Goal: Transaction & Acquisition: Download file/media

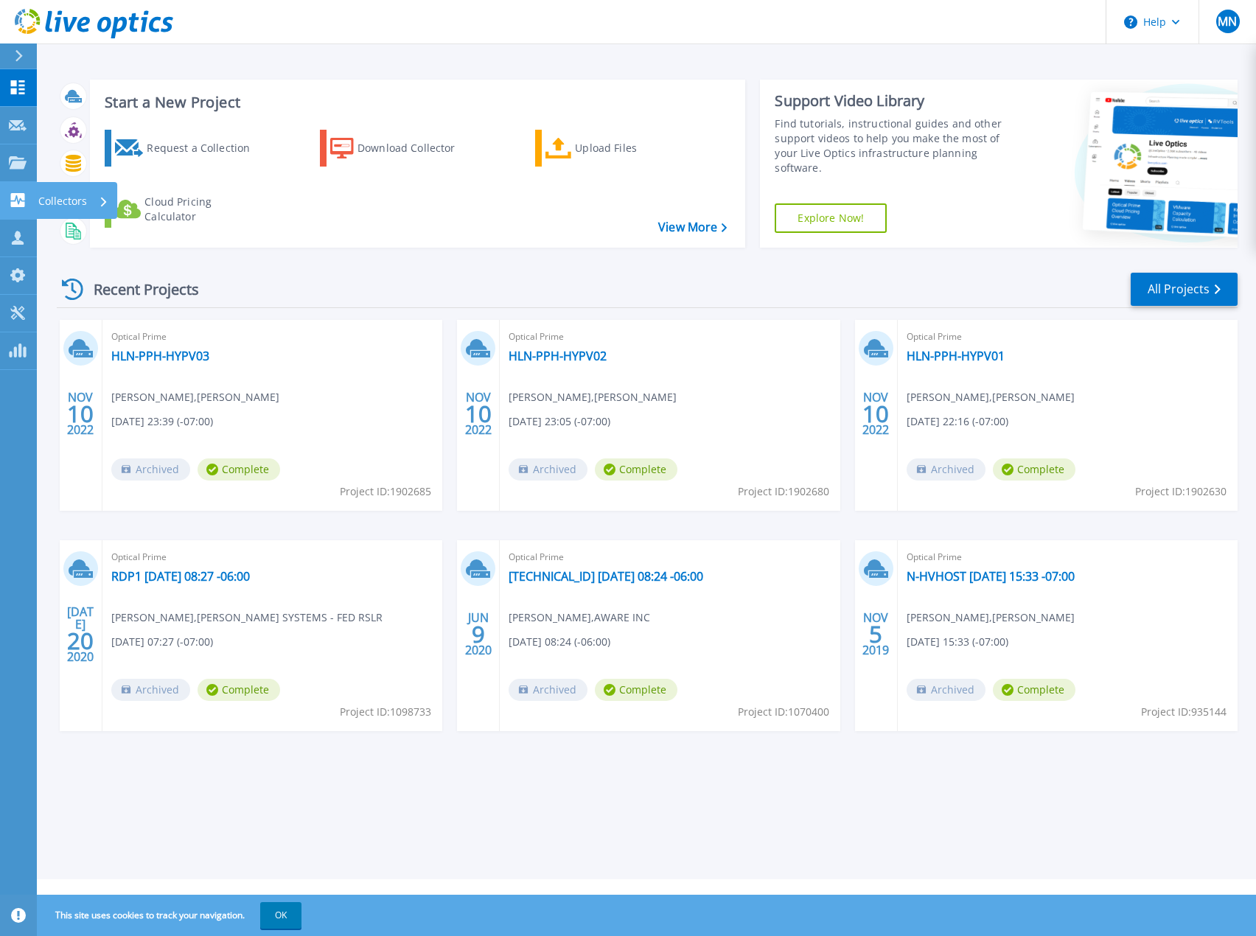
click at [21, 197] on icon at bounding box center [18, 200] width 14 height 14
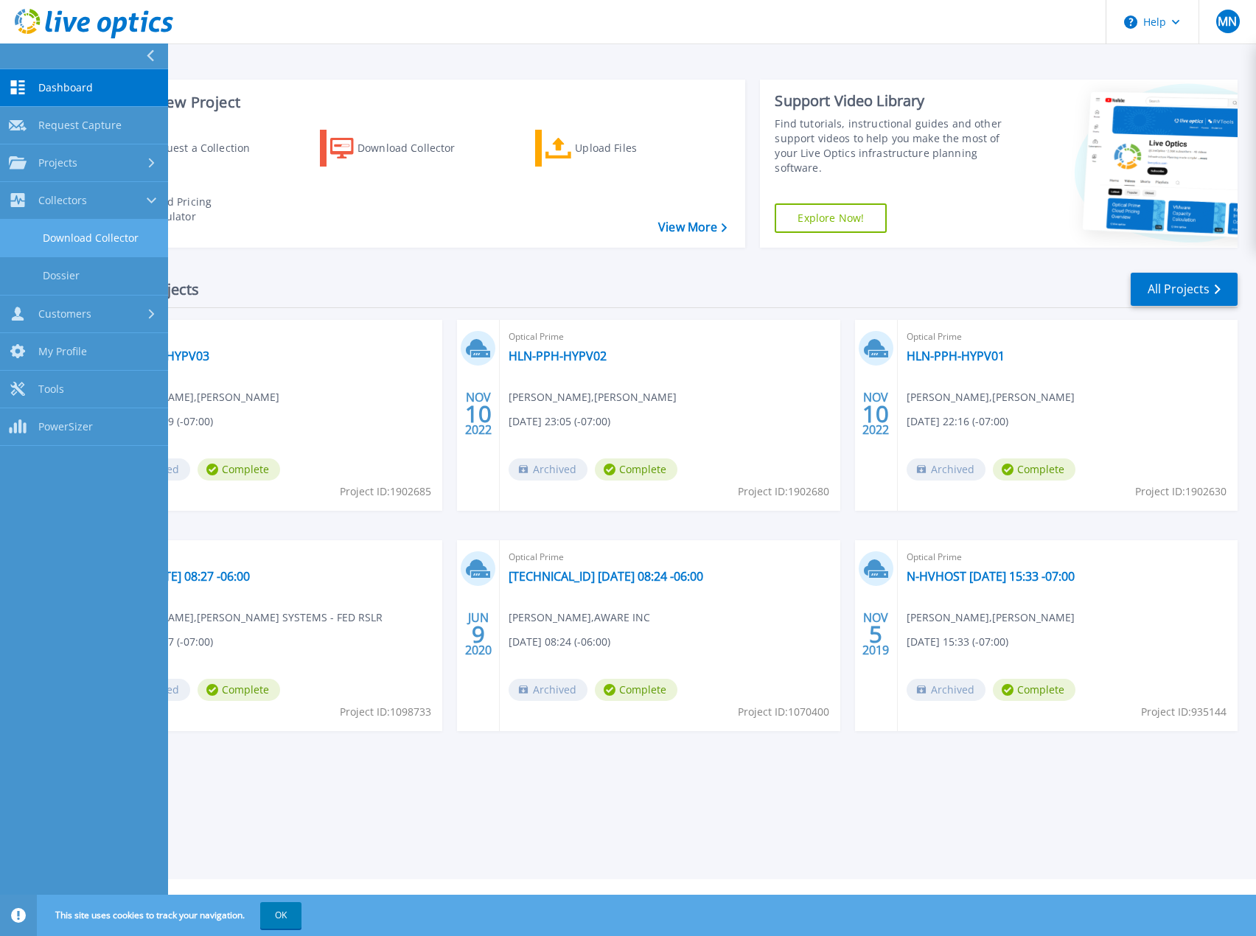
click at [69, 235] on link "Download Collector" at bounding box center [84, 239] width 168 height 38
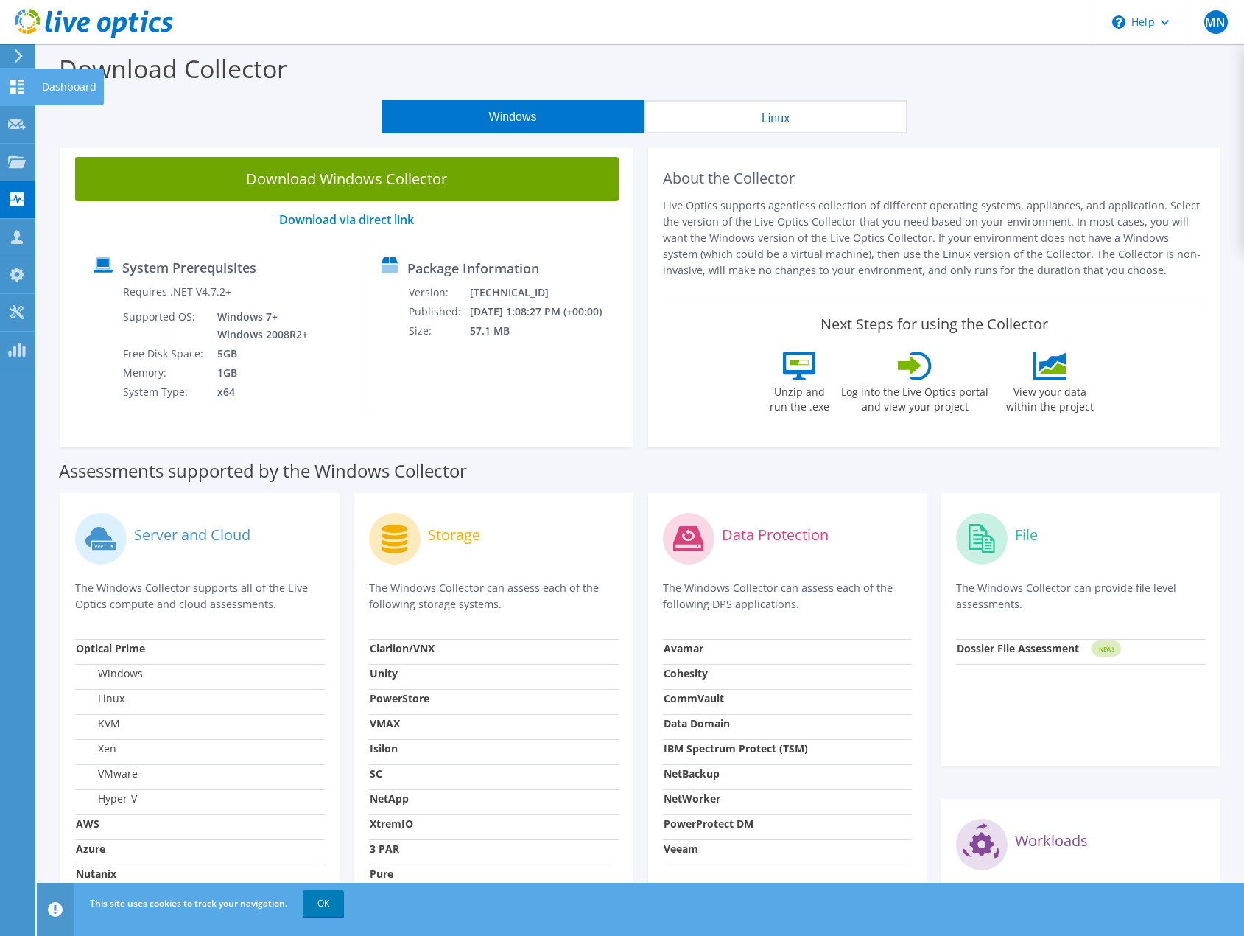
click at [20, 88] on use at bounding box center [17, 87] width 14 height 14
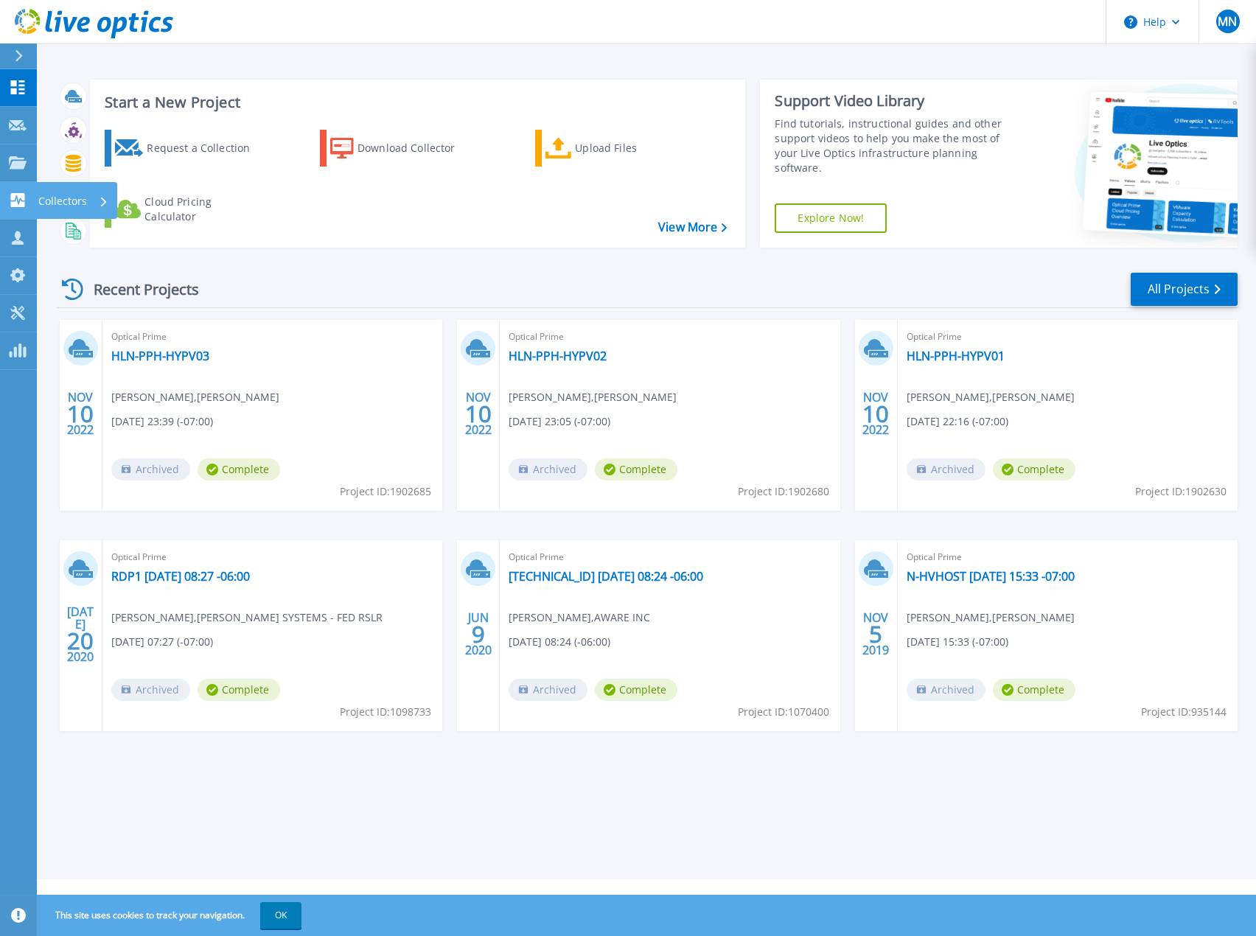
click at [18, 200] on icon at bounding box center [18, 200] width 18 height 14
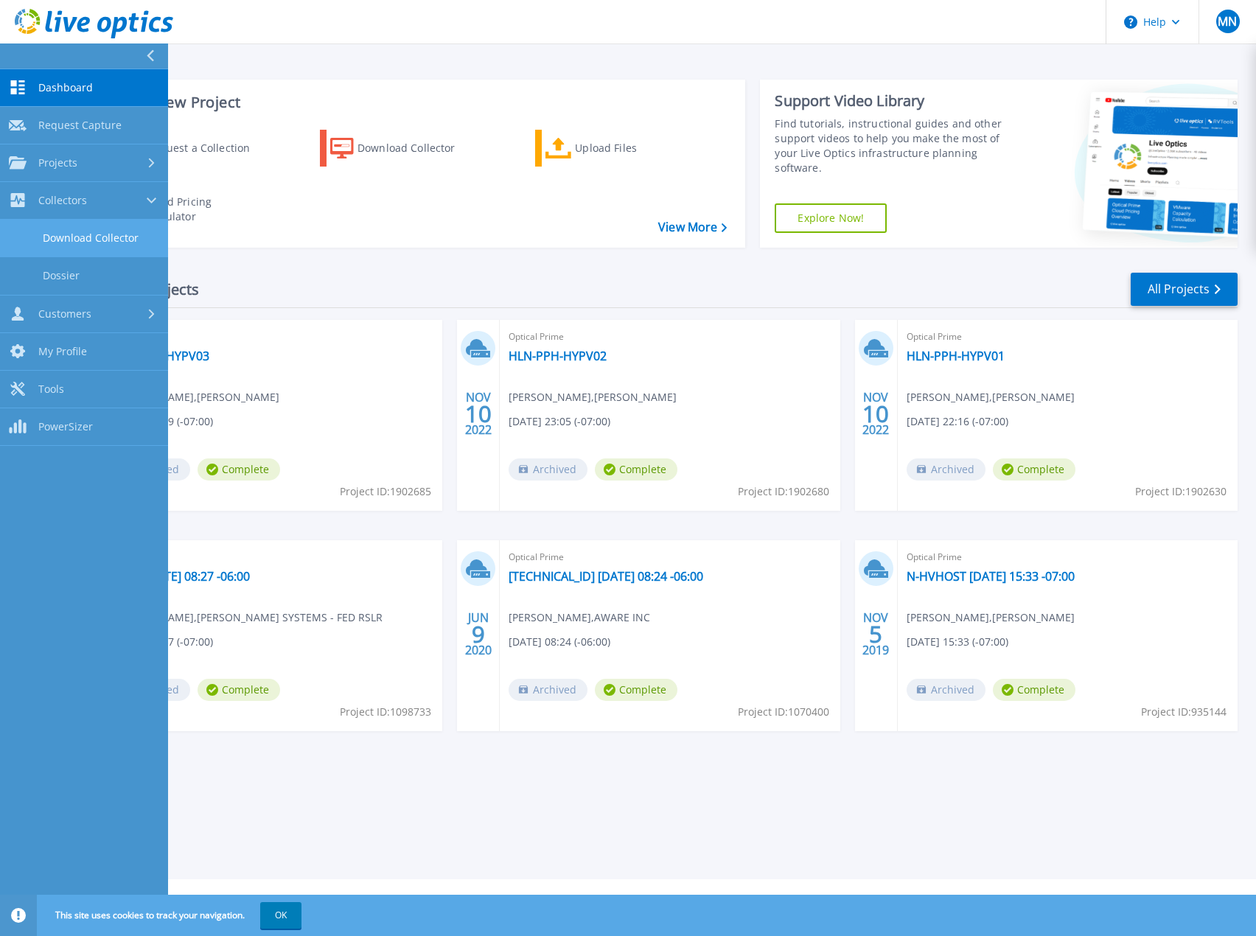
click at [69, 235] on link "Download Collector" at bounding box center [84, 239] width 168 height 38
